Goal: Check status: Check status

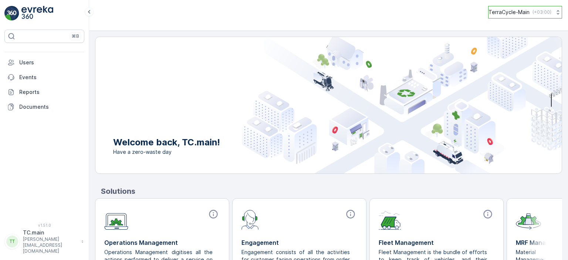
click at [555, 13] on icon at bounding box center [558, 12] width 7 height 7
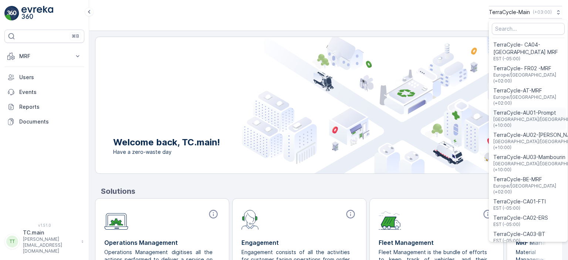
click at [513, 109] on span "TerraCycle-AU01-Prompt" at bounding box center [541, 112] width 94 height 7
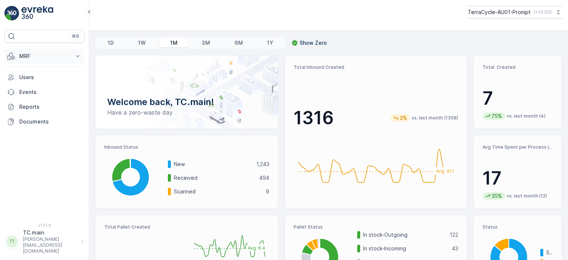
click at [73, 56] on button "MRF" at bounding box center [44, 56] width 80 height 15
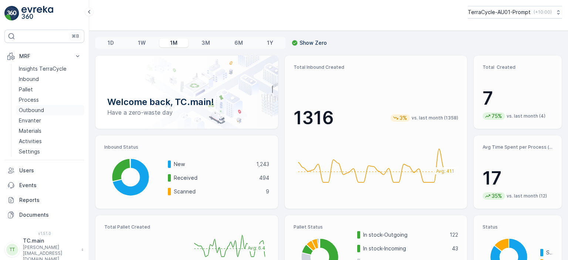
click at [35, 111] on p "Outbound" at bounding box center [31, 110] width 25 height 7
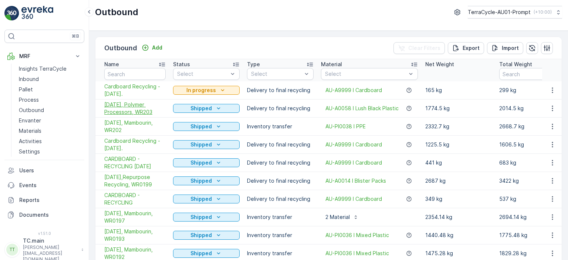
click at [139, 109] on span "[DATE], Polymer Processors, WR203" at bounding box center [134, 108] width 61 height 15
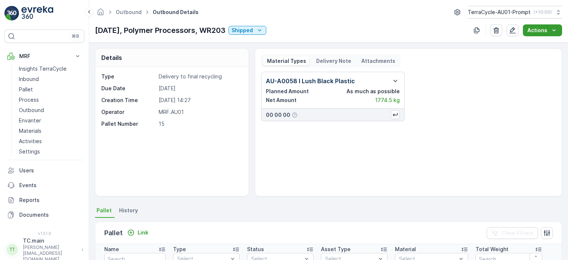
click at [554, 31] on icon "Actions" at bounding box center [554, 30] width 3 height 2
click at [479, 149] on div "AU-A0058 I Lush Black Plastic Planned Amount As much as possible Net Amount 177…" at bounding box center [408, 131] width 295 height 118
click at [553, 31] on icon "Actions" at bounding box center [554, 30] width 7 height 7
click at [522, 96] on div "AU-A0058 I Lush Black Plastic Planned Amount As much as possible Net Amount 177…" at bounding box center [408, 97] width 295 height 50
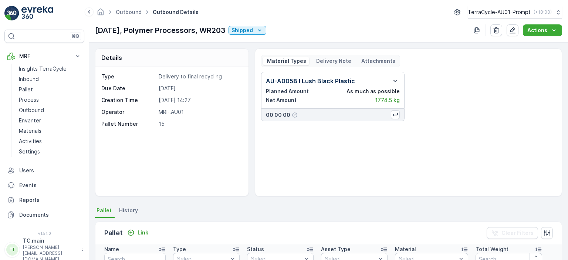
click at [326, 60] on p "Delivery Note" at bounding box center [333, 60] width 36 height 7
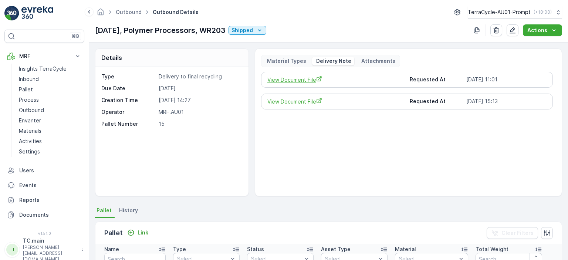
click at [301, 80] on span "View Document File" at bounding box center [336, 80] width 137 height 8
click at [277, 81] on span "View Document File" at bounding box center [336, 80] width 137 height 8
